Goal: Navigation & Orientation: Find specific page/section

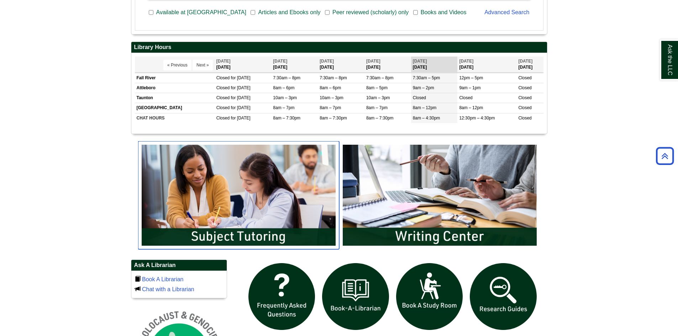
scroll to position [201, 0]
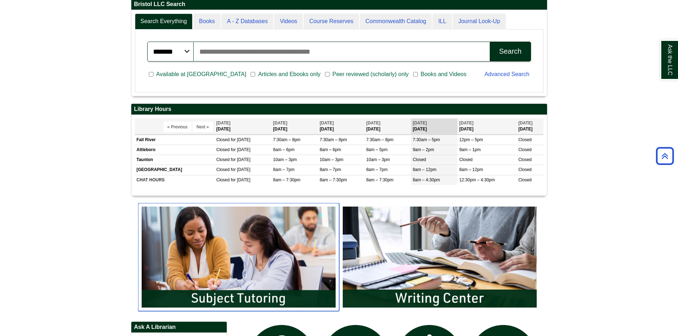
click at [273, 280] on img "slideshow" at bounding box center [238, 257] width 201 height 108
click at [223, 287] on img "slideshow" at bounding box center [238, 257] width 201 height 108
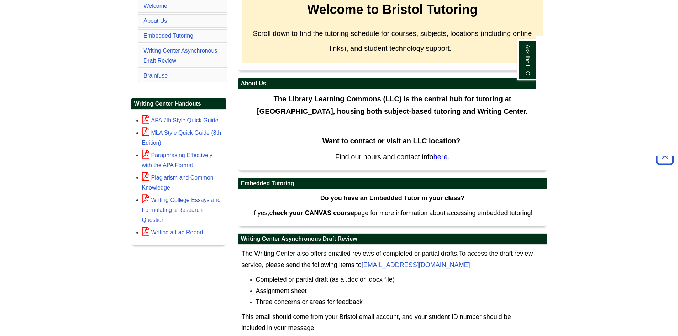
scroll to position [343, 0]
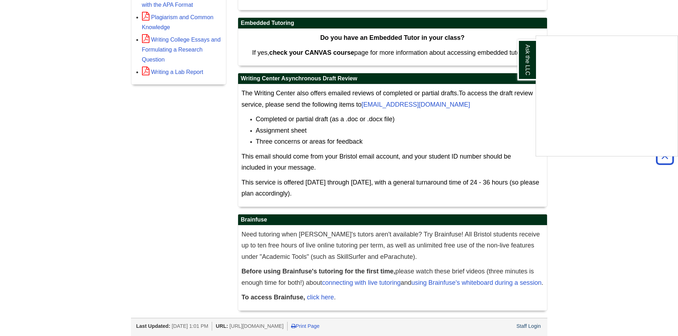
click at [533, 328] on div "Ask the LLC" at bounding box center [339, 168] width 678 height 336
click at [532, 327] on link "Staff Login" at bounding box center [529, 327] width 25 height 6
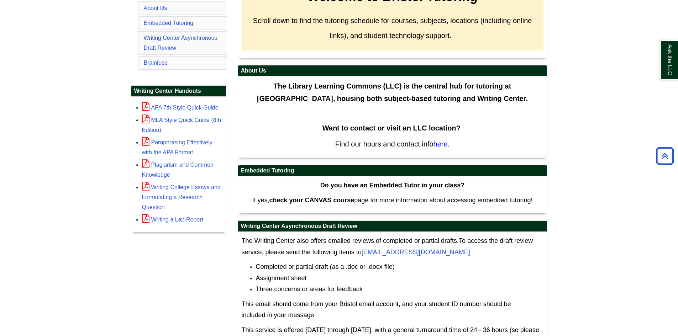
scroll to position [343, 0]
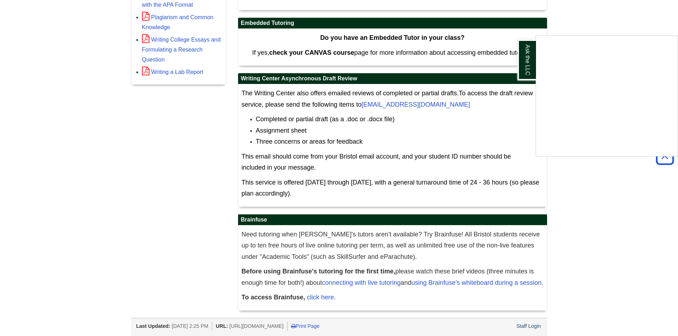
click at [525, 329] on div "Ask the LLC" at bounding box center [339, 168] width 678 height 336
click at [526, 324] on link "Staff Login" at bounding box center [529, 327] width 25 height 6
click at [523, 327] on div "Ask the LLC" at bounding box center [339, 168] width 678 height 336
click at [524, 327] on link "Staff Login" at bounding box center [529, 327] width 25 height 6
